Goal: Information Seeking & Learning: Understand process/instructions

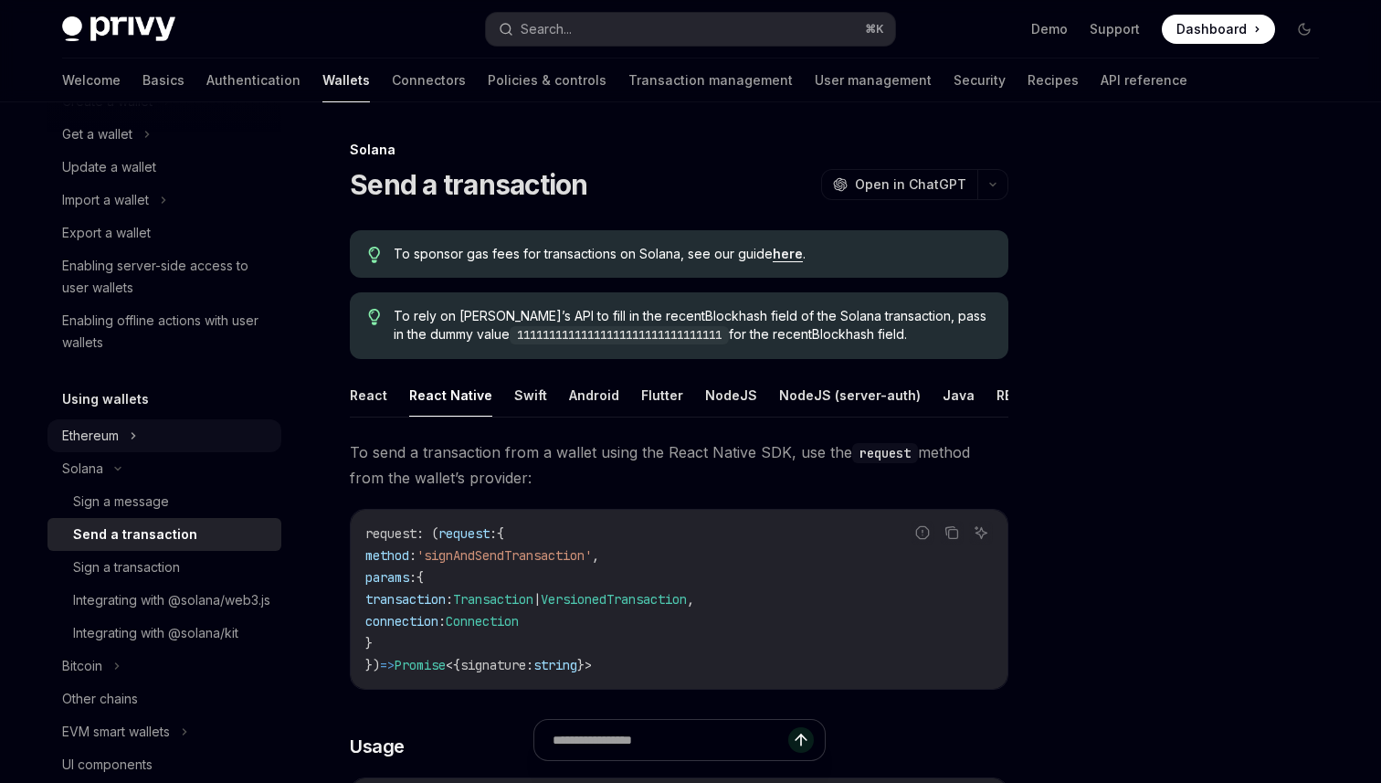
scroll to position [187, 0]
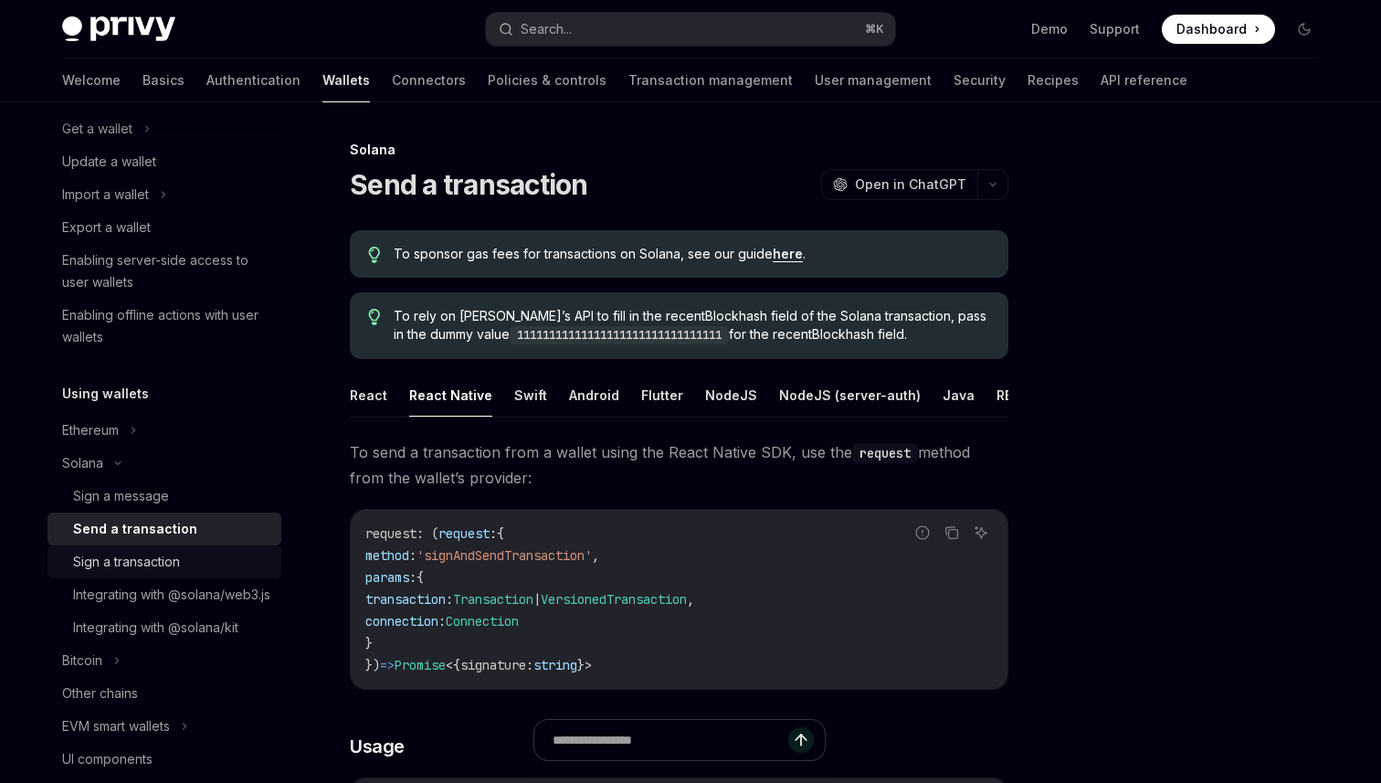
click at [191, 561] on div "Sign a transaction" at bounding box center [171, 562] width 197 height 22
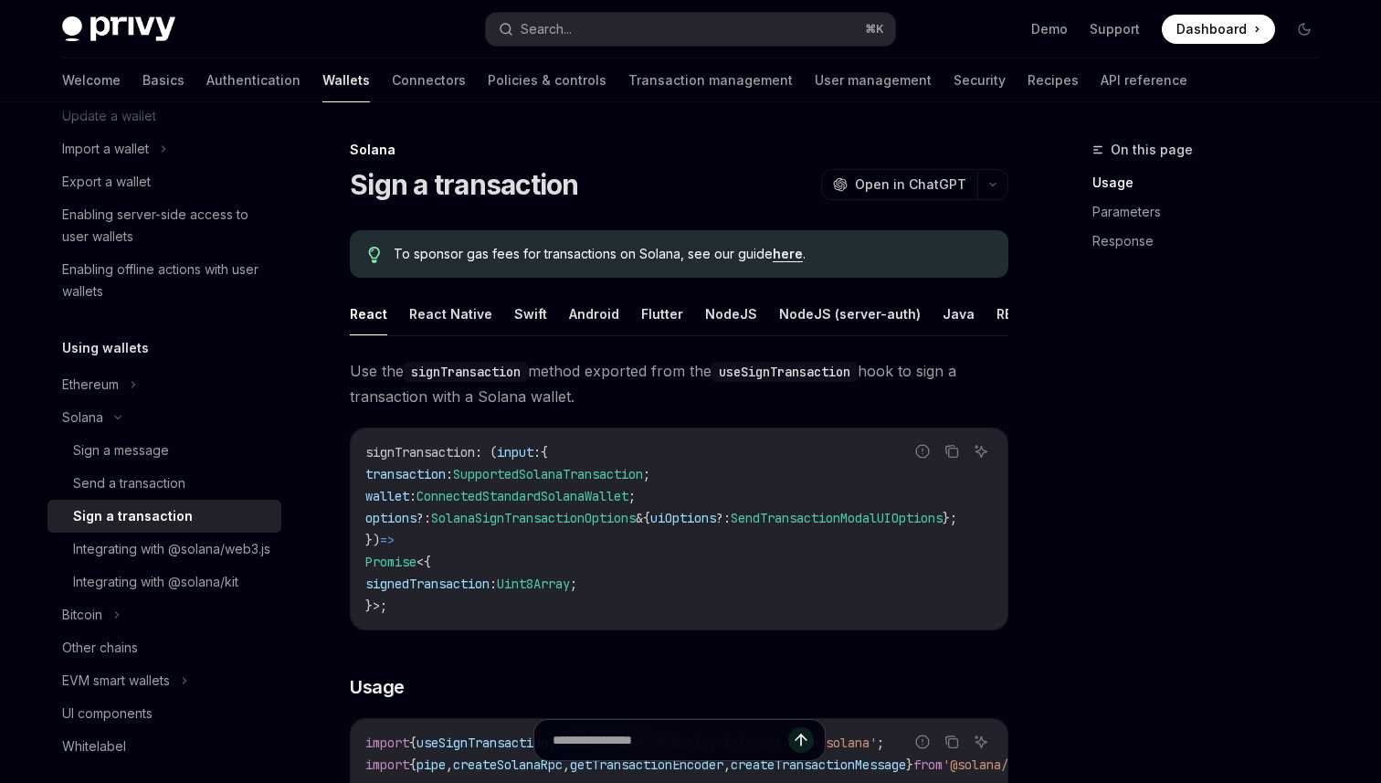
scroll to position [250, 0]
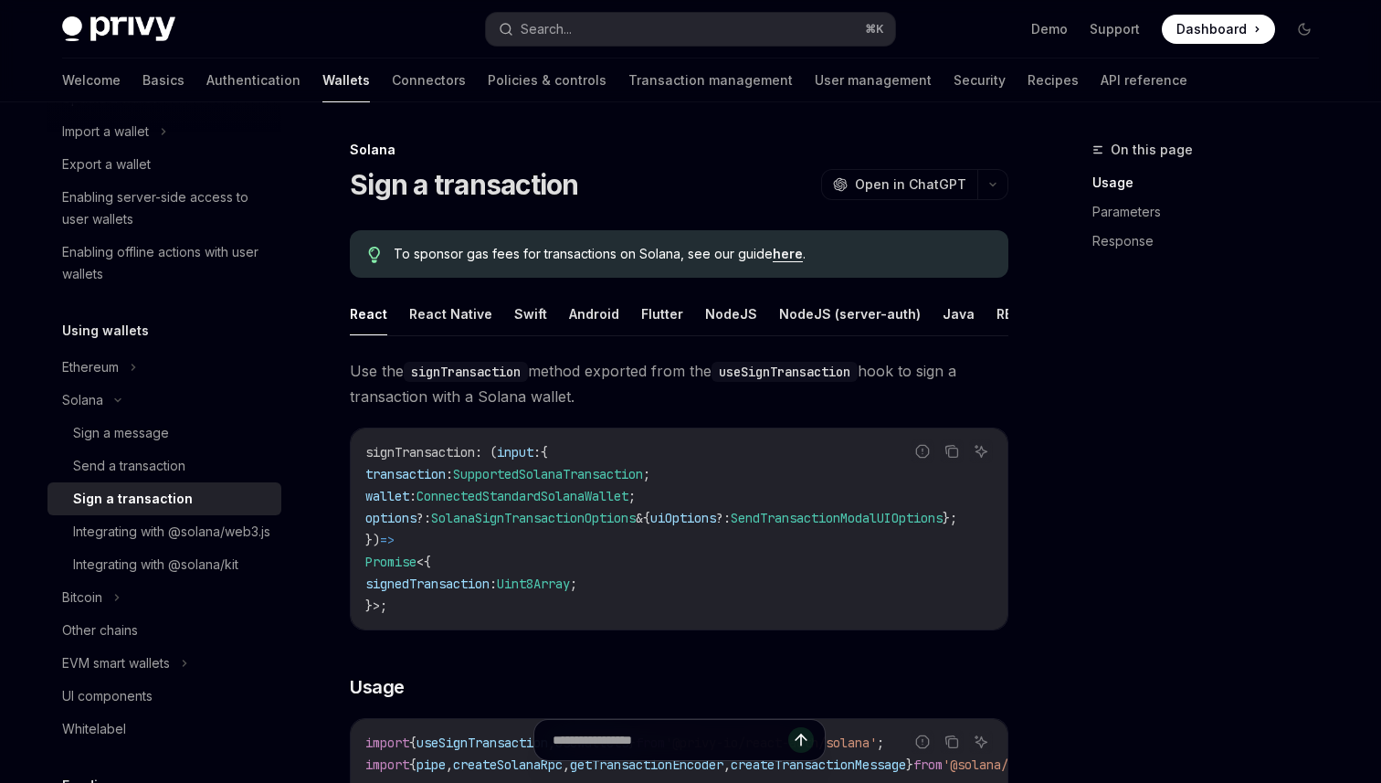
click at [191, 543] on div "Integrating with @solana/web3.js" at bounding box center [171, 532] width 197 height 22
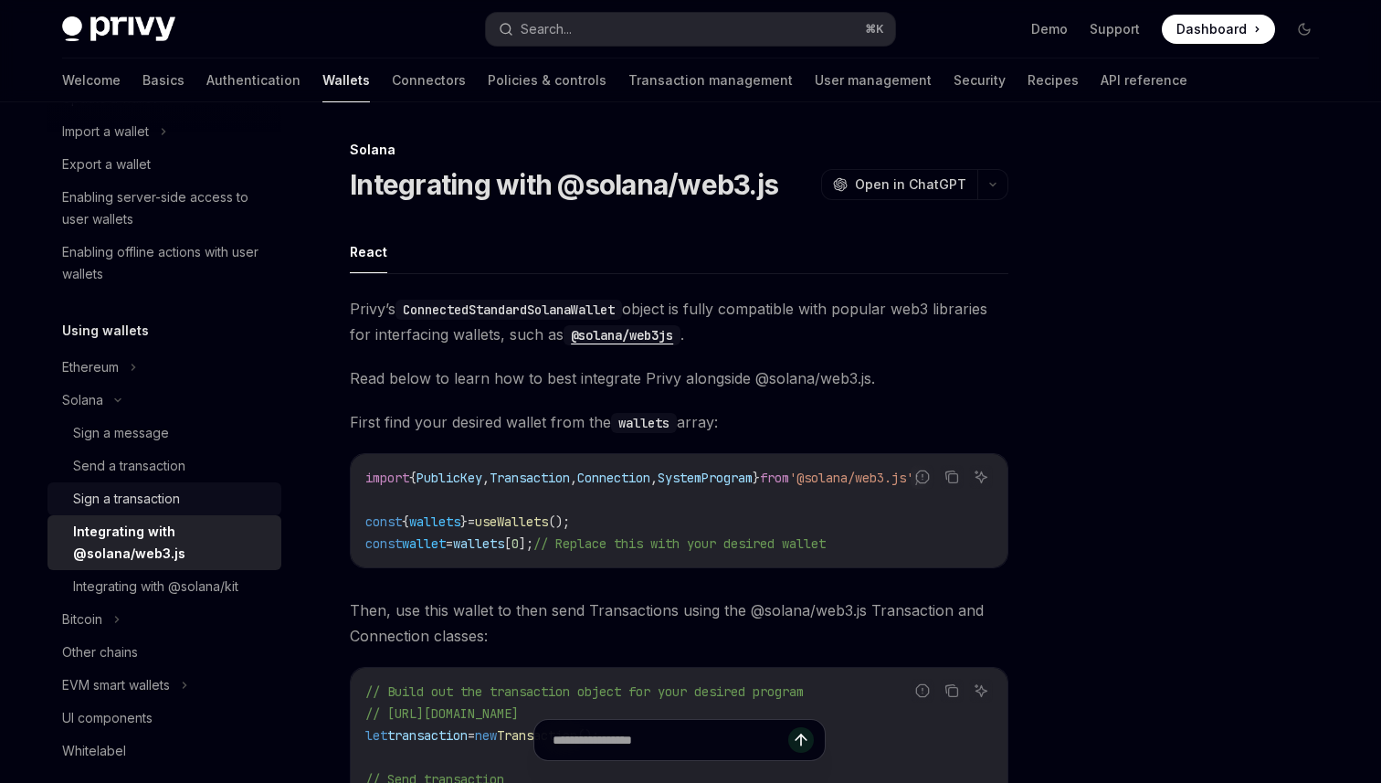
click at [196, 492] on div "Sign a transaction" at bounding box center [171, 499] width 197 height 22
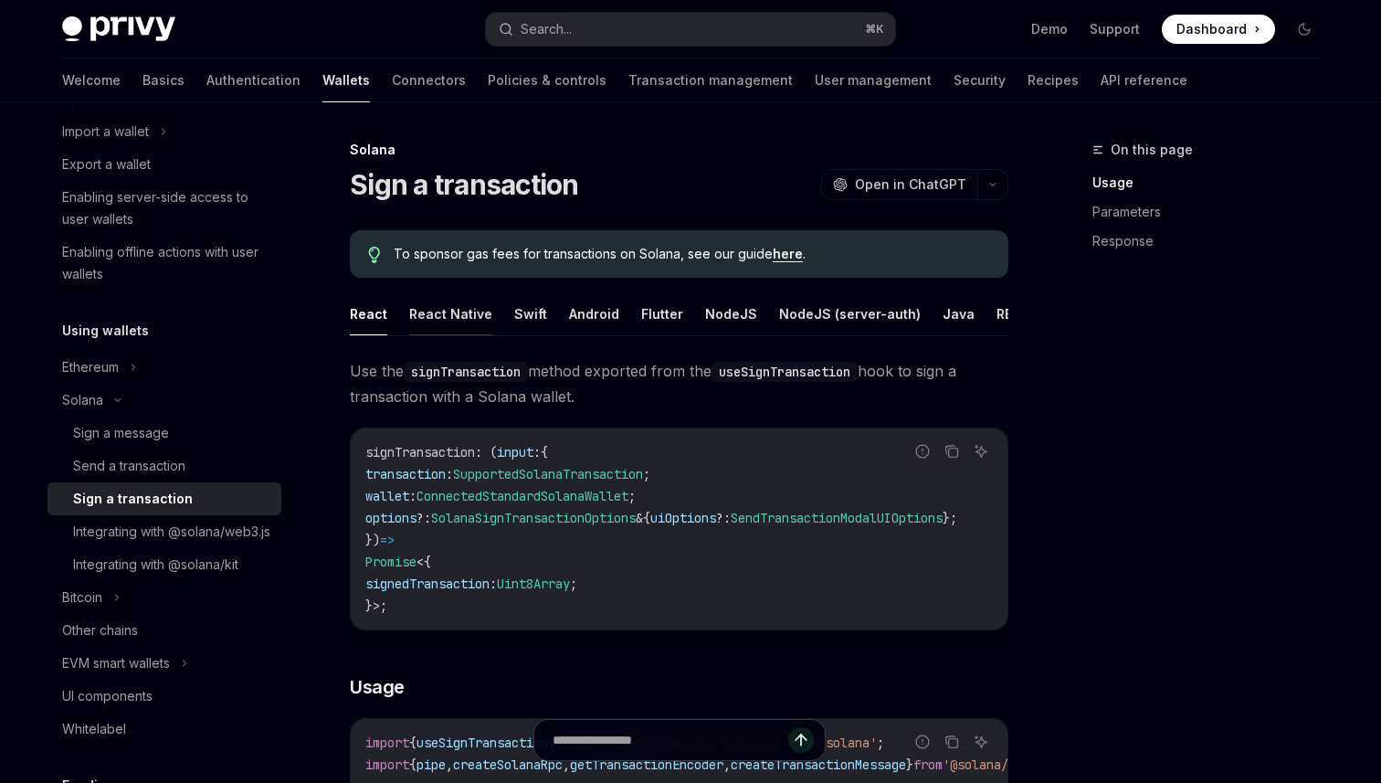
click at [433, 320] on button "React Native" at bounding box center [450, 313] width 83 height 43
type textarea "*"
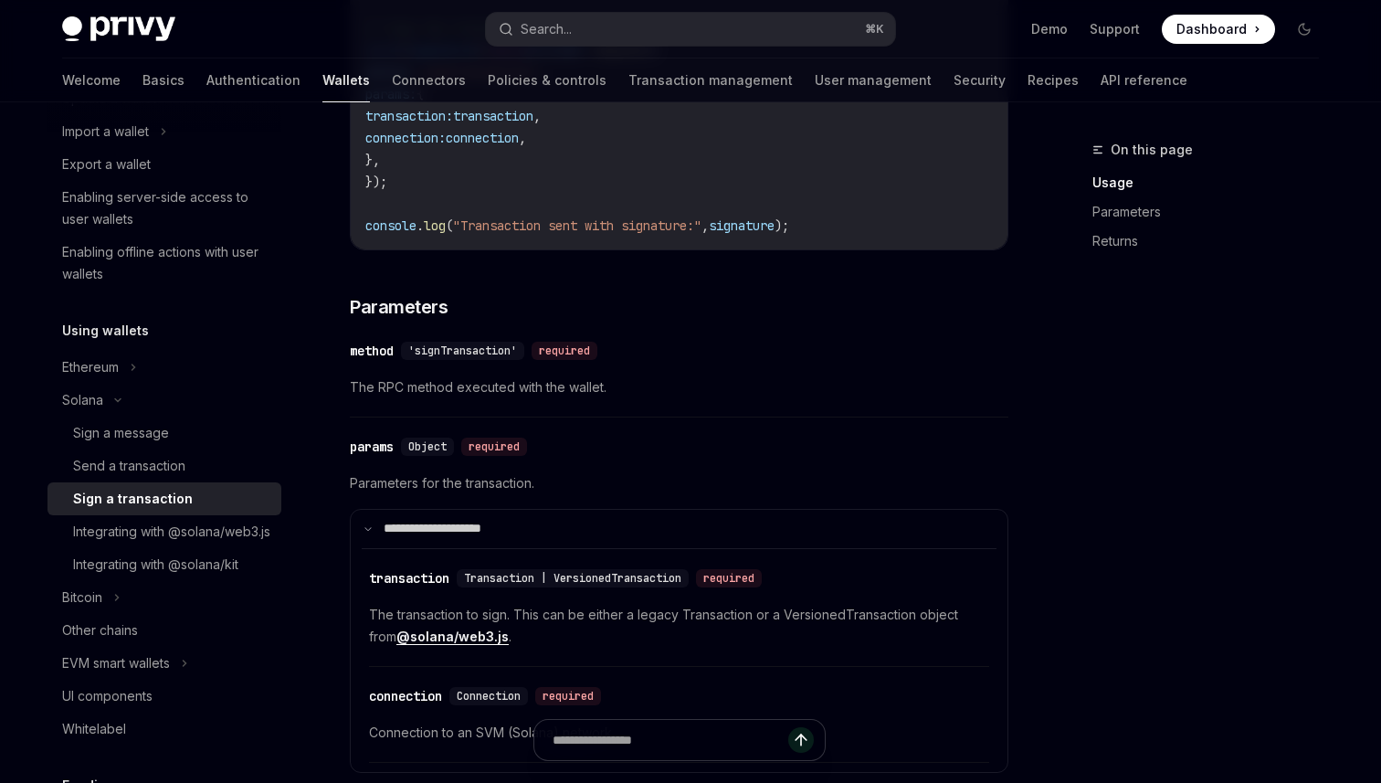
scroll to position [1108, 0]
